Goal: Task Accomplishment & Management: Use online tool/utility

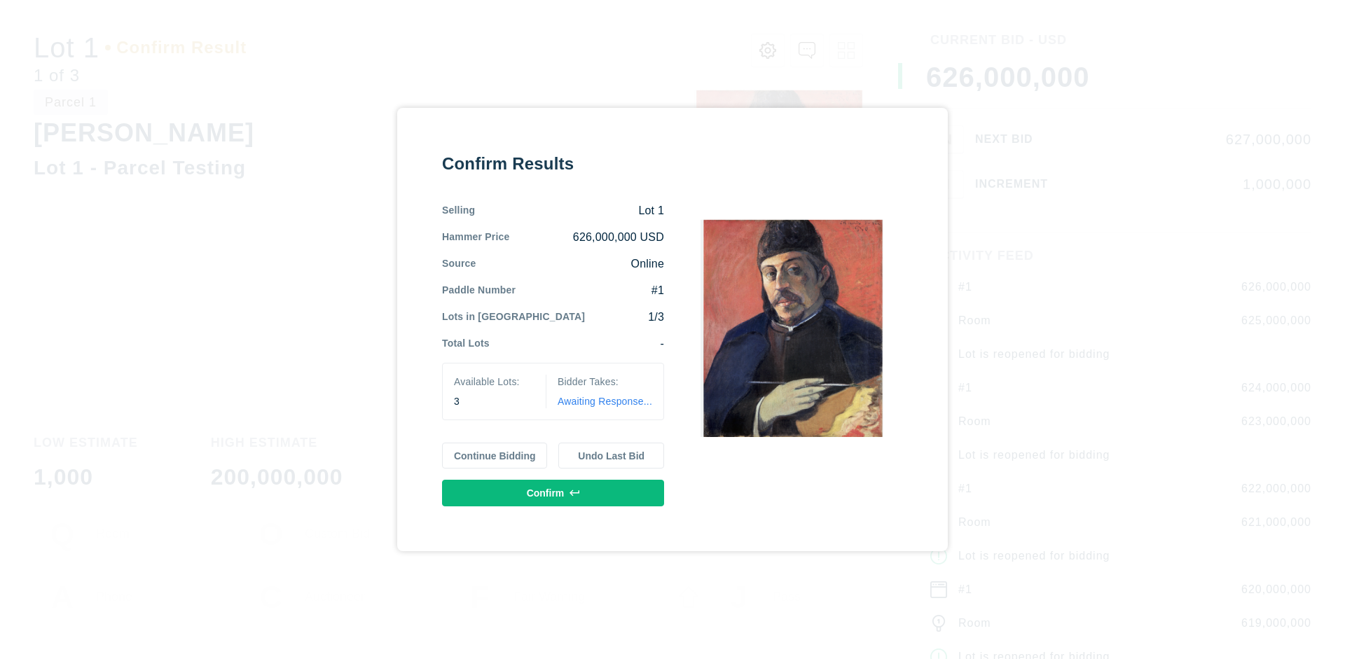
click at [495, 455] on button "Continue Bidding" at bounding box center [495, 456] width 106 height 27
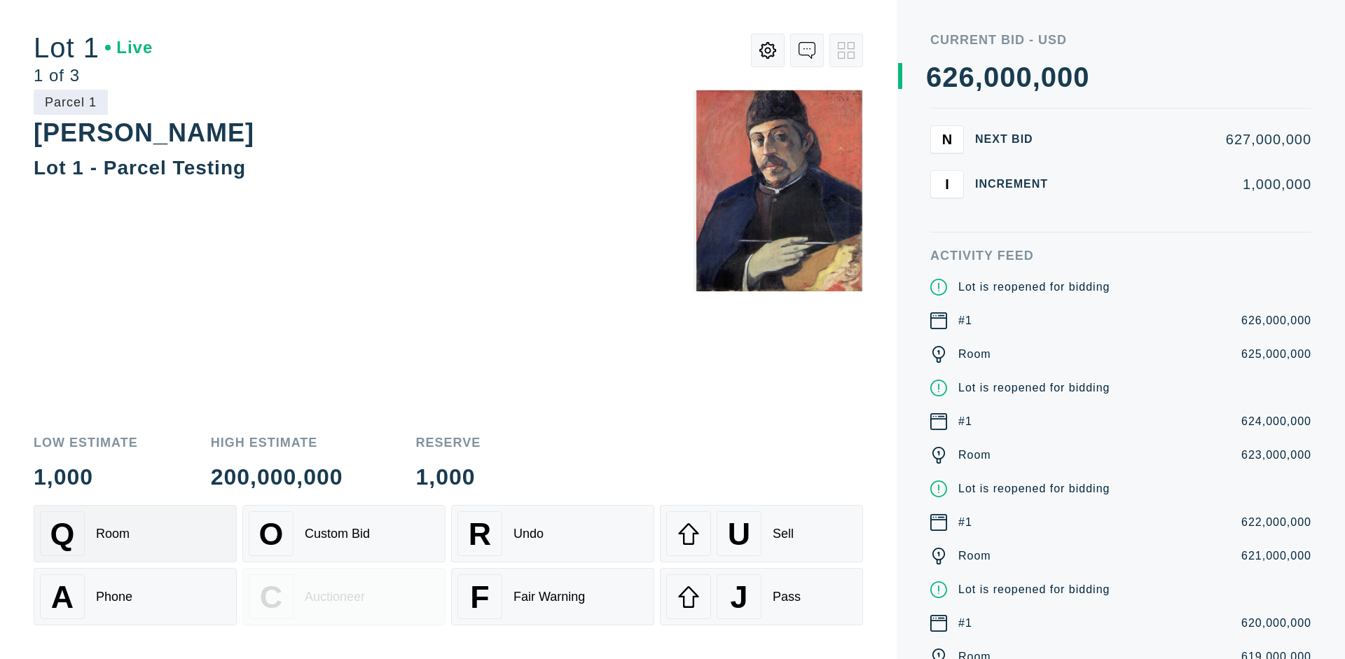
click at [135, 534] on div "Q Room" at bounding box center [135, 534] width 191 height 45
